Goal: Transaction & Acquisition: Purchase product/service

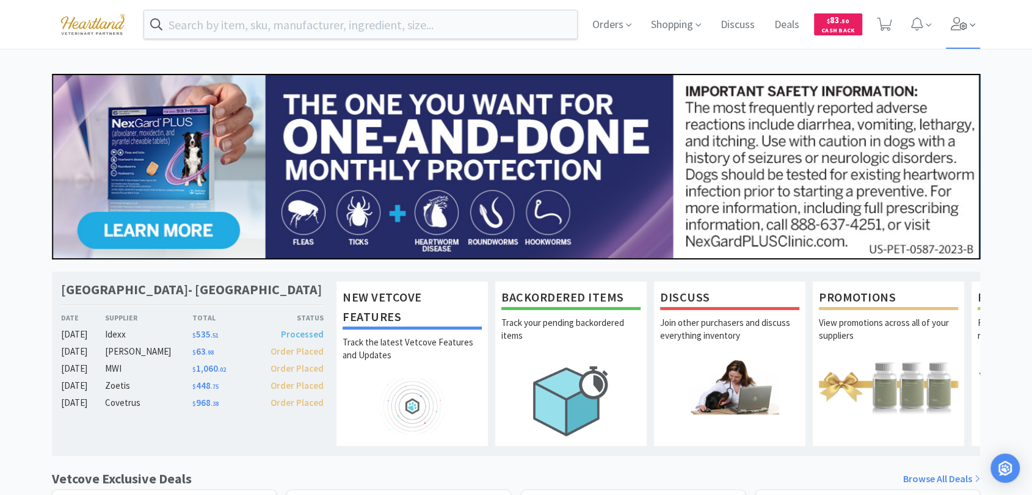
click at [964, 23] on icon at bounding box center [959, 23] width 16 height 13
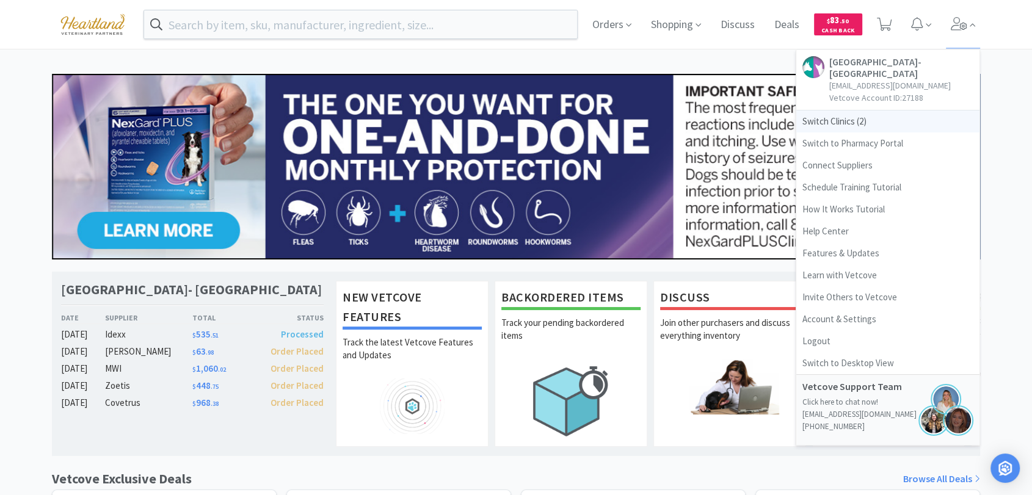
click at [856, 125] on span "Switch Clinics ( 2 )" at bounding box center [887, 122] width 183 height 22
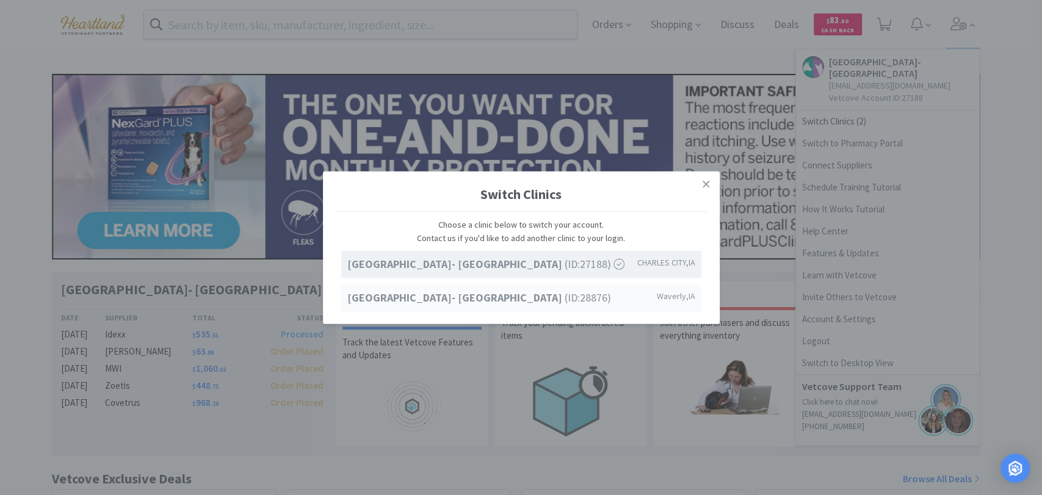
click at [550, 293] on strong "[GEOGRAPHIC_DATA]- [GEOGRAPHIC_DATA]" at bounding box center [455, 298] width 217 height 14
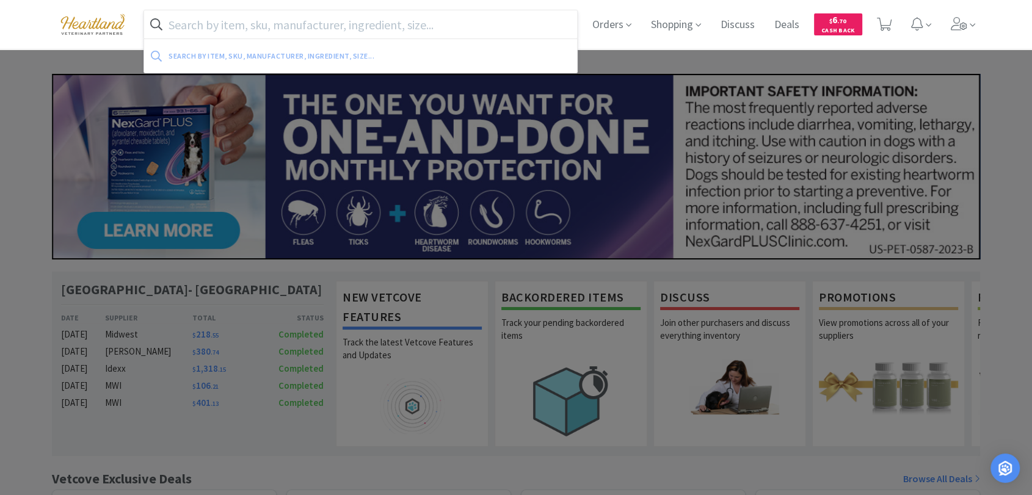
click at [479, 19] on input "text" at bounding box center [360, 24] width 433 height 28
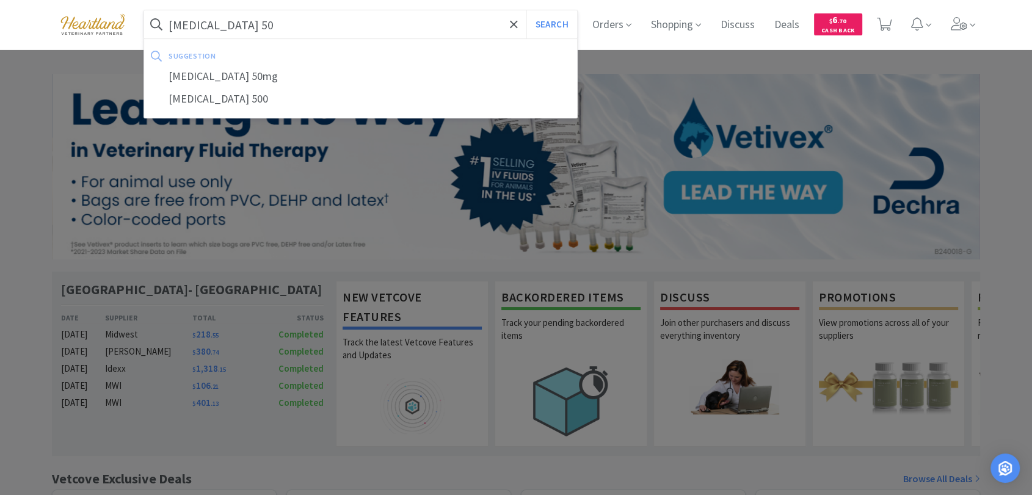
type input "[MEDICAL_DATA] 50"
click at [526, 10] on button "Search" at bounding box center [551, 24] width 51 height 28
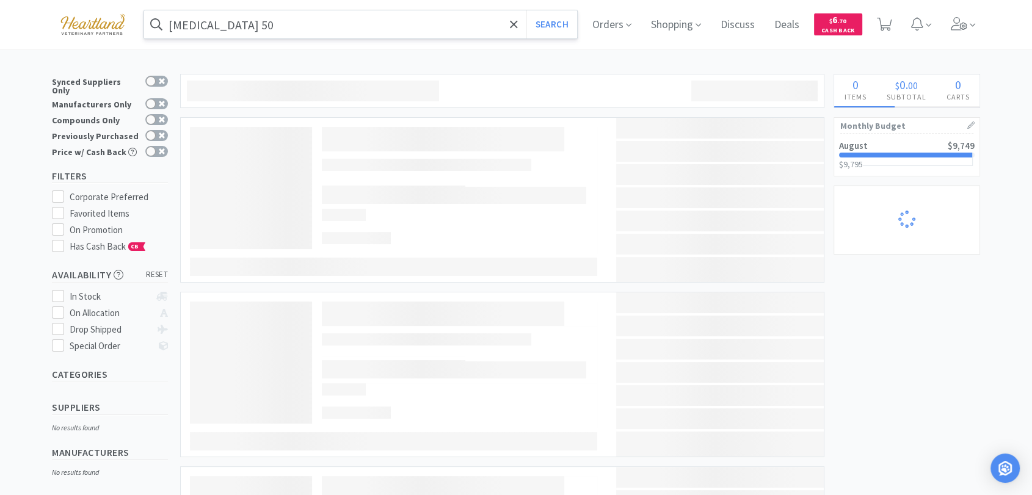
select select "5"
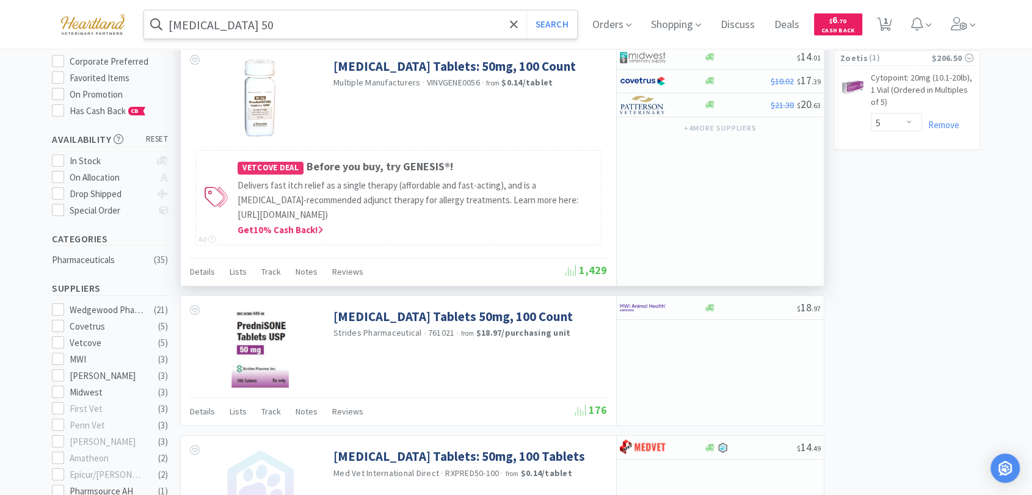
scroll to position [68, 0]
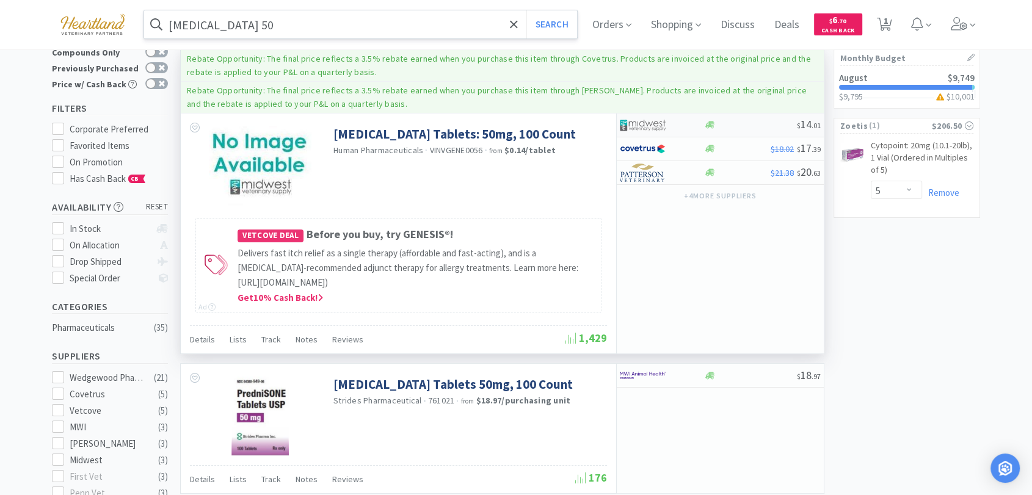
click at [642, 125] on img at bounding box center [643, 125] width 46 height 18
select select "1"
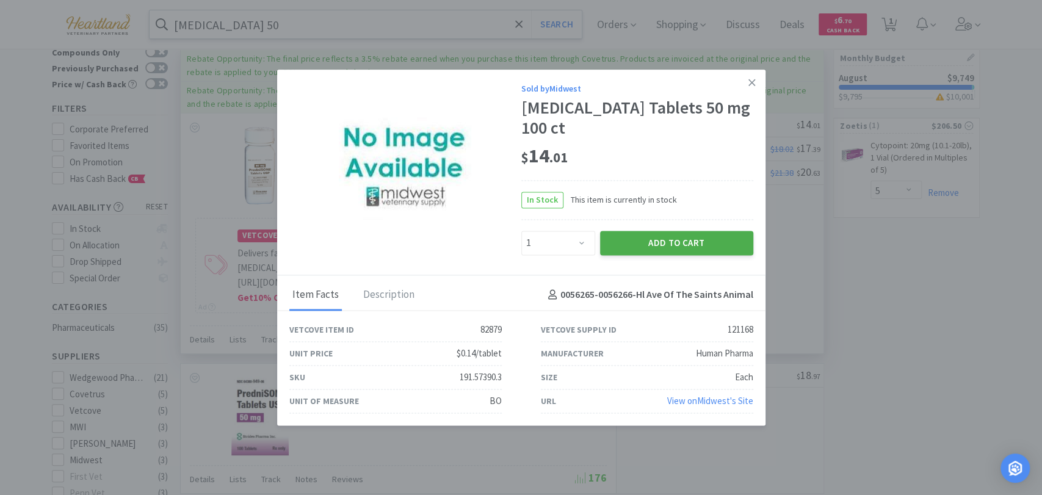
click at [640, 245] on button "Add to Cart" at bounding box center [676, 243] width 153 height 24
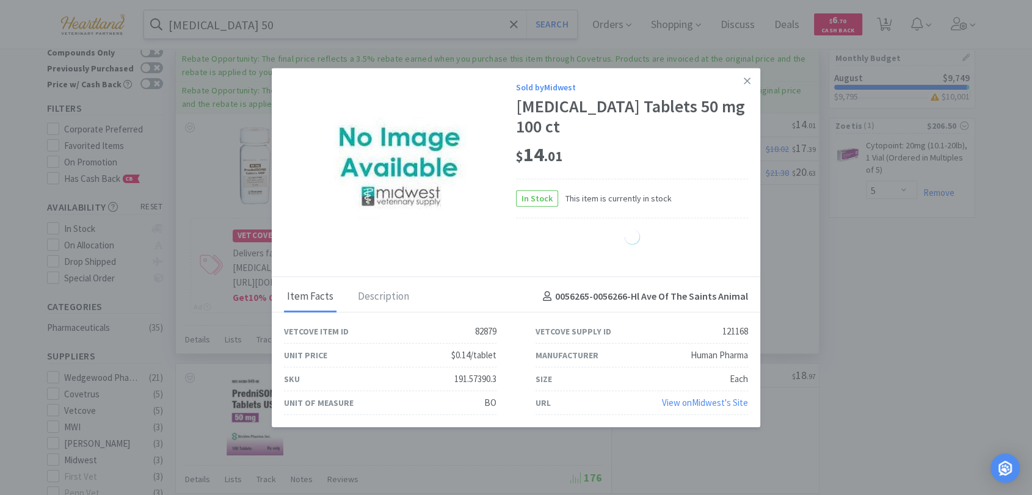
select select "1"
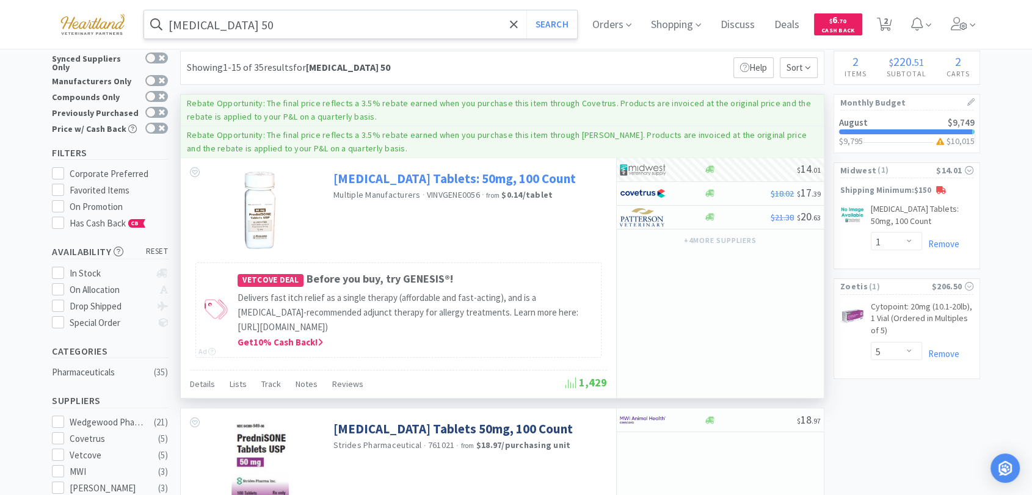
scroll to position [0, 0]
